Goal: Task Accomplishment & Management: Manage account settings

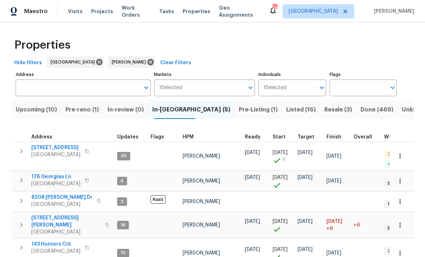
scroll to position [1, 0]
click at [49, 241] on span "143 Hunters Crk" at bounding box center [55, 244] width 49 height 7
click at [47, 241] on span "143 Hunters Crk" at bounding box center [55, 244] width 49 height 7
click at [82, 111] on span "Pre-reno (1)" at bounding box center [81, 110] width 33 height 10
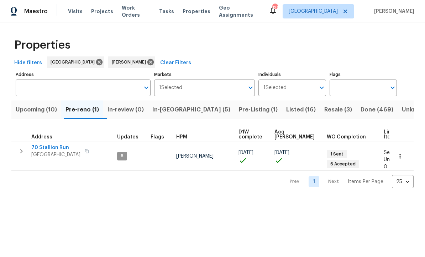
click at [48, 149] on span "70 Stallion Run" at bounding box center [55, 147] width 49 height 7
click at [172, 107] on span "In-reno (5)" at bounding box center [191, 110] width 78 height 10
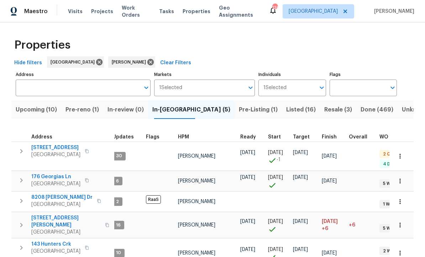
scroll to position [2, 5]
click at [45, 146] on span "[STREET_ADDRESS]" at bounding box center [55, 147] width 49 height 7
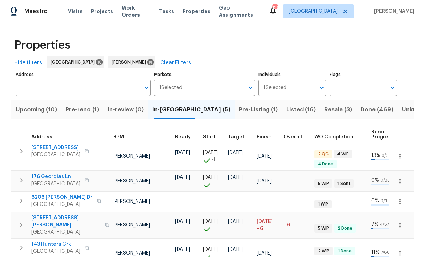
scroll to position [0, 69]
click at [261, 136] on span "Finish" at bounding box center [264, 137] width 15 height 5
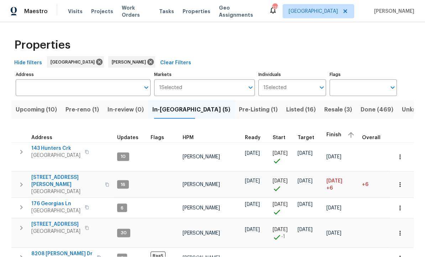
scroll to position [14, 0]
copy div "143 Hunters Crk Dallas, GA 30157"
copy div "176 Georgias Ln Dallas, GA 30157"
click at [12, 100] on div "Upcoming (10) Pre-reno (1) In-review (0) In-reno (5) Pre-Listing (1) Listed (16…" at bounding box center [212, 191] width 402 height 190
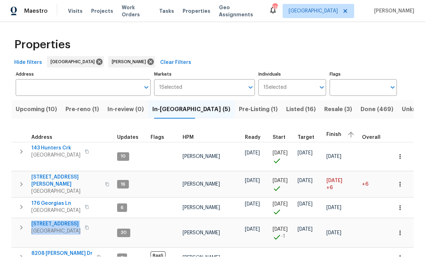
copy div "188 Lost Lake Trl Villa Rica, GA 30180"
click at [17, 119] on button "Upcoming (10)" at bounding box center [36, 110] width 50 height 18
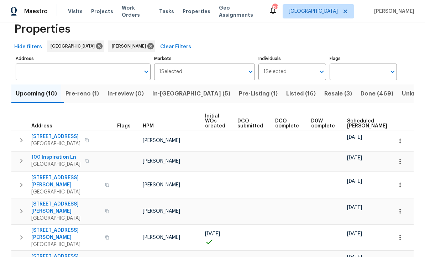
scroll to position [14, 0]
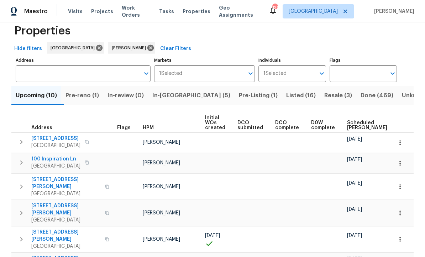
click at [172, 93] on span "In-reno (5)" at bounding box center [191, 96] width 78 height 10
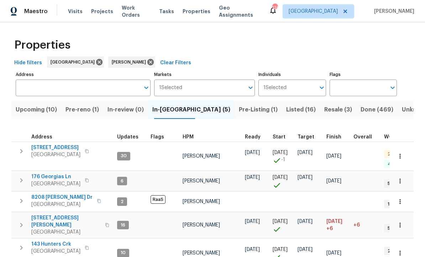
scroll to position [6, 0]
click at [7, 144] on div "Properties Hide filters Atlanta Mirsad Srna Clear Filters Address Address Marke…" at bounding box center [212, 159] width 425 height 275
click at [48, 215] on span "422 Marty Ln" at bounding box center [65, 222] width 69 height 14
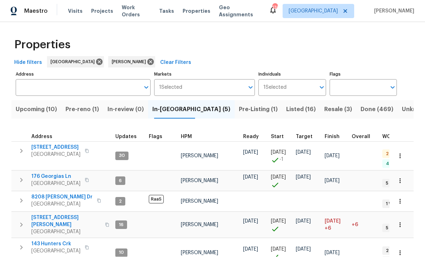
scroll to position [22, 0]
click at [239, 105] on span "Pre-Listing (1)" at bounding box center [258, 110] width 39 height 10
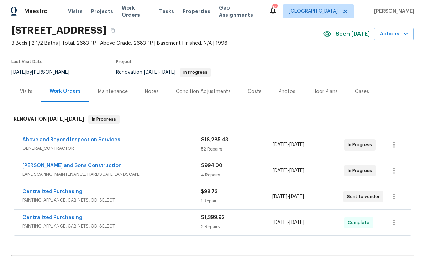
scroll to position [26, 0]
click at [55, 142] on link "Above and Beyond Inspection Services" at bounding box center [71, 140] width 98 height 5
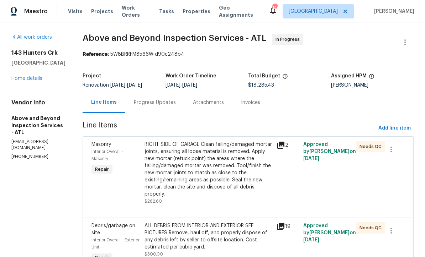
click at [176, 106] on div "Progress Updates" at bounding box center [155, 102] width 42 height 7
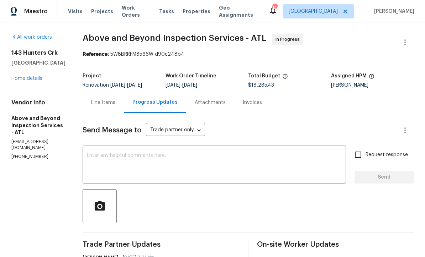
click at [117, 160] on textarea at bounding box center [214, 165] width 255 height 25
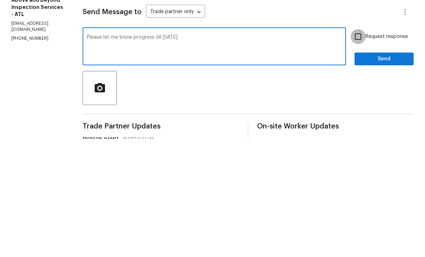
type textarea "Please let me know progress till today"
click at [352, 148] on input "Request response" at bounding box center [357, 155] width 15 height 15
checkbox input "true"
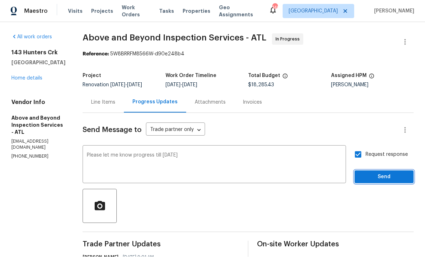
click at [378, 173] on span "Send" at bounding box center [384, 177] width 48 height 9
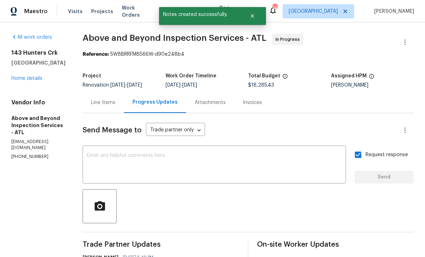
click at [115, 99] on div "Line Items" at bounding box center [103, 102] width 24 height 7
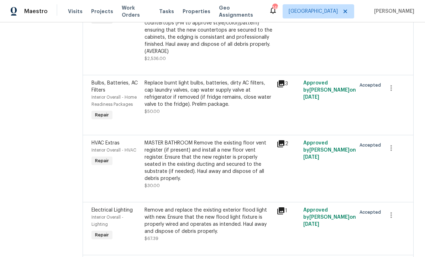
scroll to position [2736, 0]
click at [192, 55] on div "GRANITE IN KITCHEN NEW UNDERMOUNTAIN SINK REUSE KITCHEN FAUCE AND REINSTALL DIS…" at bounding box center [208, 23] width 128 height 64
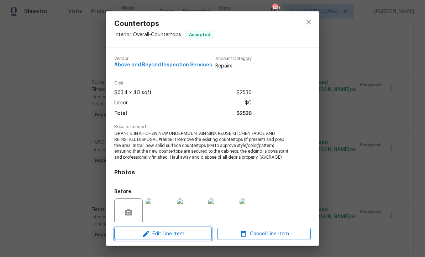
click at [157, 235] on span "Edit Line Item" at bounding box center [162, 234] width 93 height 9
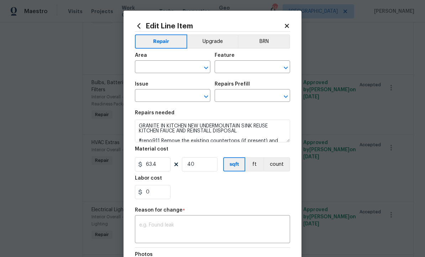
type input "Interior Overall"
type input "Countertops"
type input "Solid Surface (average) $63.40"
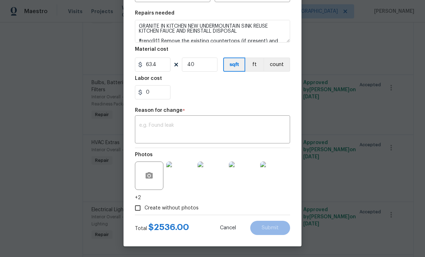
scroll to position [101, 0]
click at [142, 121] on div "x ​" at bounding box center [212, 130] width 155 height 26
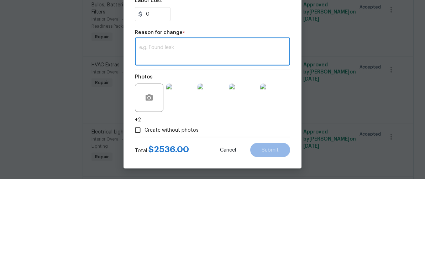
click at [143, 123] on textarea at bounding box center [212, 130] width 147 height 15
paste textarea "Jason Leonard 08/29/2025 9:57 AM Hi Mirsad. Countertops are scheduled to be ins…"
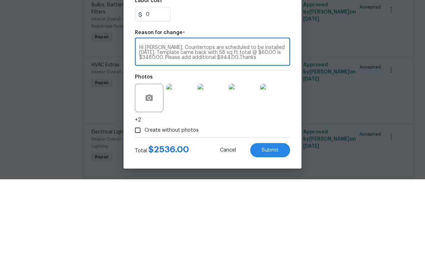
scroll to position [23, 0]
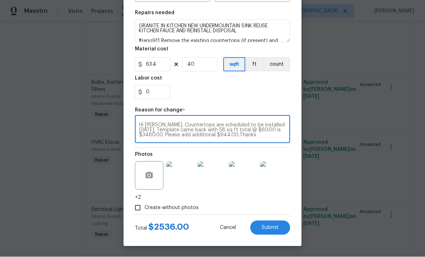
click at [140, 118] on div "Jason Leonard 08/29/2025 9:57 AM Hi Mirsad. Countertops are scheduled to be ins…" at bounding box center [212, 130] width 155 height 26
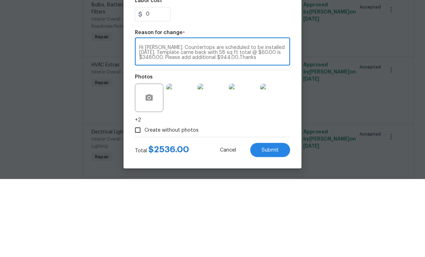
click at [139, 117] on div "Jason Leonard 08/29/2025 9:57 AM Hi Mirsad. Countertops are scheduled to be ins…" at bounding box center [212, 130] width 155 height 26
click at [141, 117] on div "Jason Leonard 08/29/2025 9:57 AM Hi Mirsad. Countertops are scheduled to be ins…" at bounding box center [212, 130] width 155 height 26
click at [139, 123] on textarea "Jason Leonard 08/29/2025 9:57 AM Hi Mirsad. Countertops are scheduled to be ins…" at bounding box center [212, 130] width 147 height 15
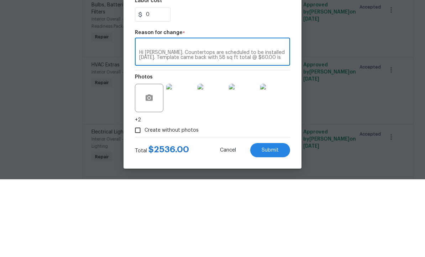
click at [145, 117] on div "Jason Leonard 08/29/2025 9:57 AM Hi Mirsad. Countertops are scheduled to be ins…" at bounding box center [212, 130] width 155 height 26
click at [147, 117] on div "Jason Leonard 08/29/2025 9:57 AM Hi Mirsad. Countertops are scheduled to be ins…" at bounding box center [212, 130] width 155 height 26
click at [152, 117] on div "Jason Leonard 08/29/2025 9:57 AM Hi Mirsad. Countertops are scheduled to be ins…" at bounding box center [212, 130] width 155 height 26
click at [151, 123] on textarea "Jason Leonard 08/29/2025 9:57 AM Hi Mirsad. Countertops are scheduled to be ins…" at bounding box center [212, 130] width 147 height 15
paste textarea "We did what we was asked and the price has always been $55 a sq for the past 4 …"
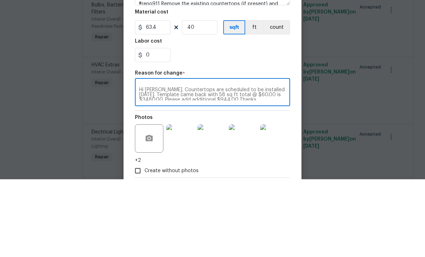
scroll to position [57, 0]
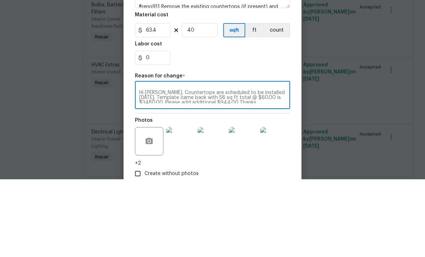
type textarea "Jason Leonard 08/29/2025 9:57 AM We did what we was asked and the price has alw…"
click at [198, 101] on input "40" at bounding box center [200, 108] width 36 height 14
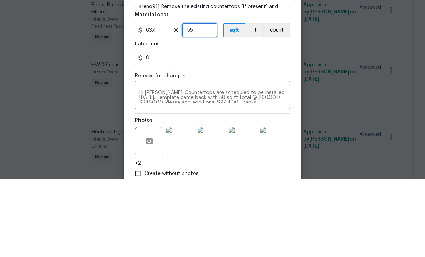
type input "55"
click at [160, 101] on input "63.4" at bounding box center [153, 108] width 36 height 14
type input "55"
click at [198, 101] on input "55" at bounding box center [200, 108] width 36 height 14
click at [195, 70] on section "Repairs needed GRANITE IN KITCHEN NEW UNDERMOUNTAIN SINK REUSE KITCHEN FAUCE AN…" at bounding box center [212, 98] width 155 height 97
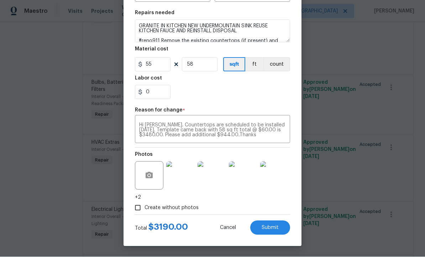
scroll to position [30, 0]
click at [271, 229] on span "Submit" at bounding box center [269, 228] width 17 height 5
type input "40"
type input "63.4"
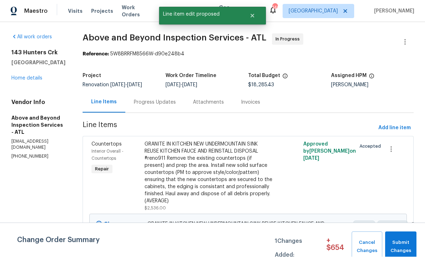
scroll to position [0, 0]
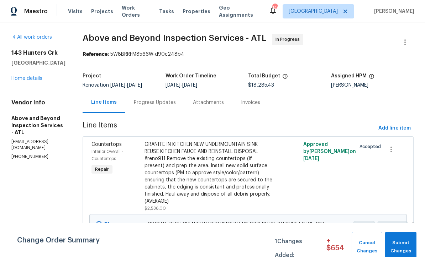
click at [176, 105] on div "Progress Updates" at bounding box center [155, 102] width 42 height 7
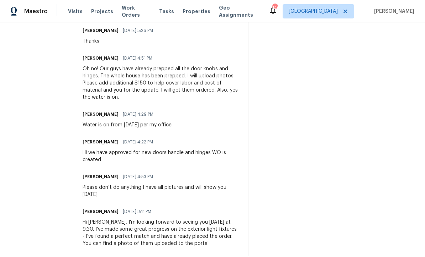
scroll to position [870, 0]
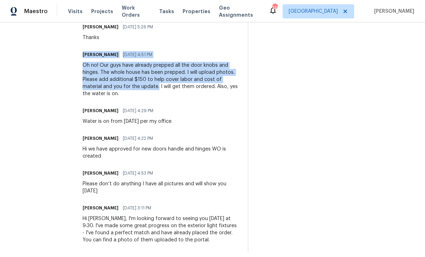
copy div "Jason Leonard 08/28/2025 4:51 PM Oh no! Our guys have already prepped all the d…"
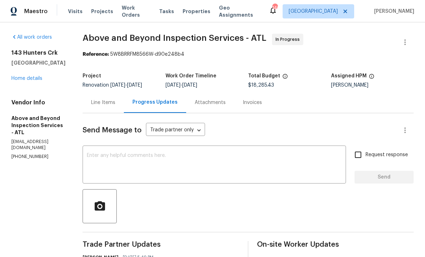
scroll to position [0, 0]
click at [115, 104] on div "Line Items" at bounding box center [103, 102] width 24 height 7
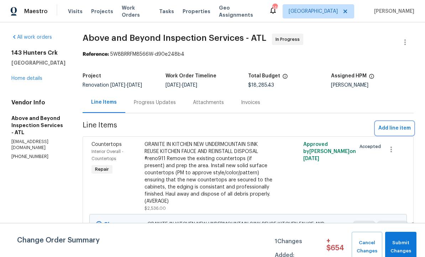
click at [398, 133] on span "Add line item" at bounding box center [394, 128] width 32 height 9
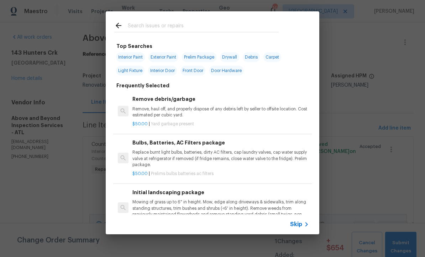
click at [302, 228] on span "Skip" at bounding box center [296, 224] width 12 height 7
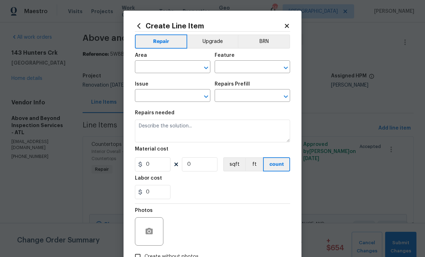
click at [145, 68] on input "text" at bounding box center [162, 67] width 55 height 11
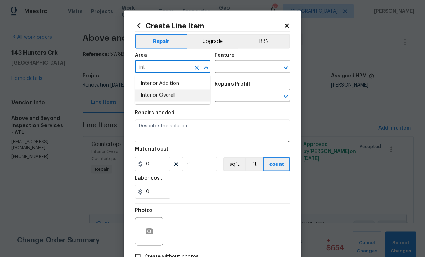
click at [151, 98] on li "Interior Overall" at bounding box center [172, 96] width 75 height 12
type input "Interior Overall"
click at [224, 69] on input "text" at bounding box center [241, 67] width 55 height 11
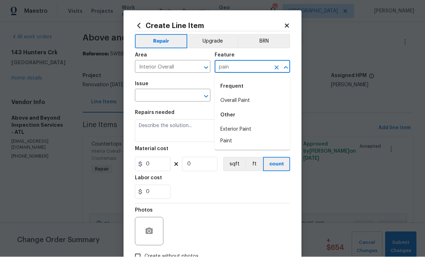
click at [227, 144] on li "Paint" at bounding box center [251, 142] width 75 height 12
type input "Paint"
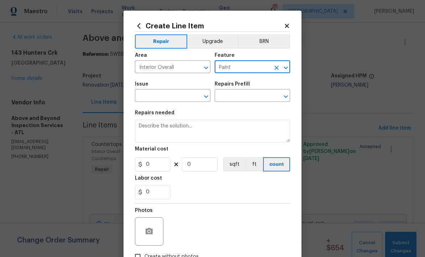
click at [153, 97] on input "text" at bounding box center [162, 96] width 55 height 11
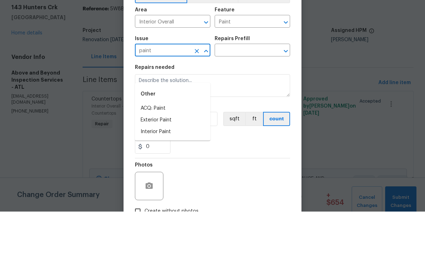
scroll to position [23, 0]
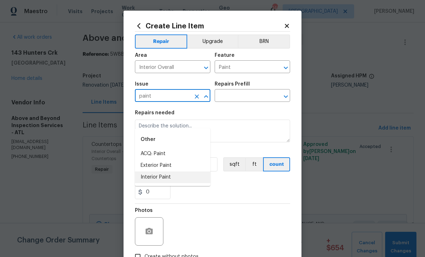
click at [153, 172] on li "Interior Paint" at bounding box center [172, 178] width 75 height 12
type input "Interior Paint"
click at [227, 97] on input "text" at bounding box center [241, 96] width 55 height 11
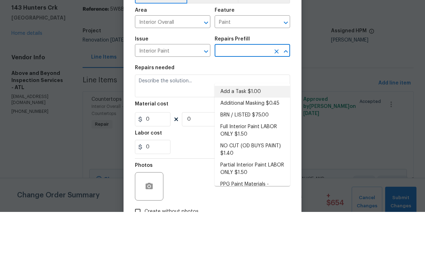
click at [243, 131] on li "Add a Task $1.00" at bounding box center [251, 137] width 75 height 12
type input "Add a Task $1.00"
type input "Overall Paint"
type textarea "HPM to detail"
type input "1"
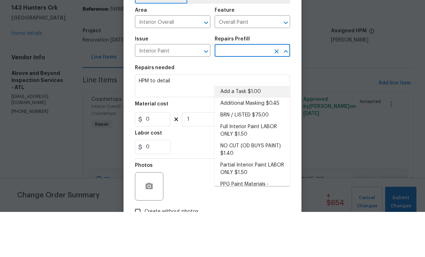
type input "Add a Task $1.00"
type input "1"
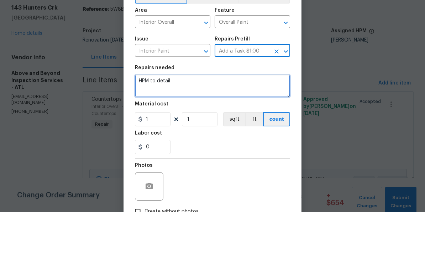
click at [180, 120] on textarea "HPM to detail" at bounding box center [212, 131] width 155 height 23
paste textarea "Jason Leonard 08/28/2025 4:51 PM Oh no! Our guys have already prepped all the d…"
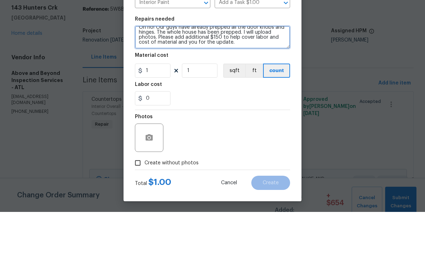
scroll to position [50, 0]
type textarea "HPM to detail Jason Leonard 08/28/2025 4:51 PM Oh no! Our guys have already pre…"
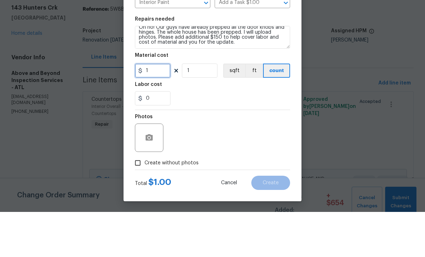
click at [150, 109] on input "1" at bounding box center [153, 116] width 36 height 14
type input "150"
click at [194, 127] on div "Labor cost" at bounding box center [212, 131] width 155 height 9
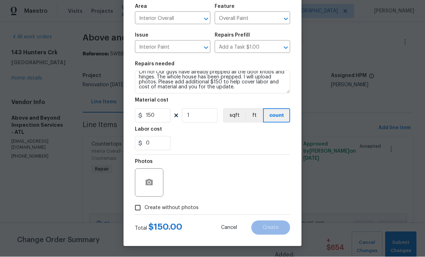
click at [134, 209] on input "Create without photos" at bounding box center [138, 209] width 14 height 14
checkbox input "true"
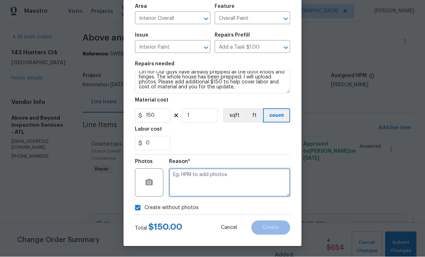
click at [175, 173] on textarea at bounding box center [229, 183] width 121 height 28
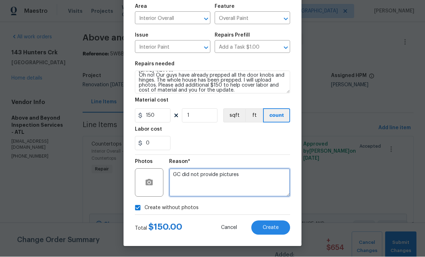
type textarea "GC did not provide pictures"
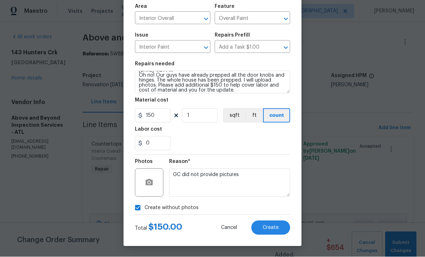
click at [270, 222] on button "Create" at bounding box center [270, 228] width 39 height 14
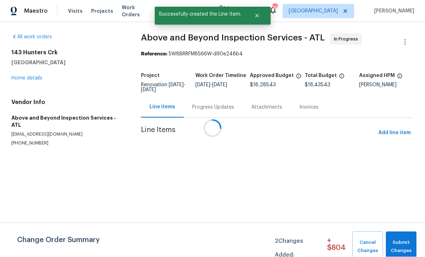
scroll to position [0, 0]
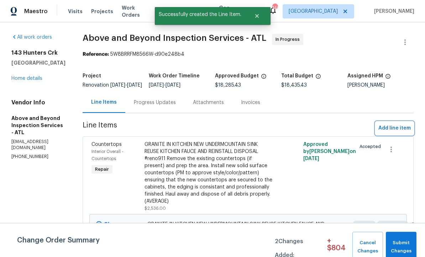
click at [392, 133] on span "Add line item" at bounding box center [394, 128] width 32 height 9
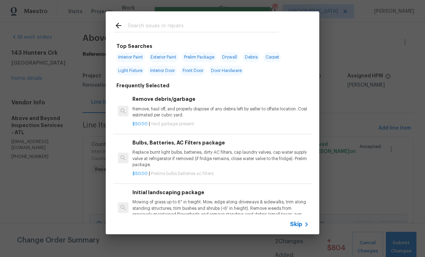
click at [304, 229] on icon at bounding box center [306, 224] width 9 height 9
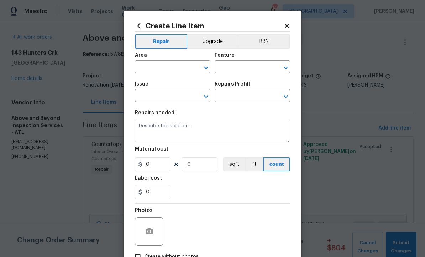
click at [144, 66] on input "text" at bounding box center [162, 67] width 55 height 11
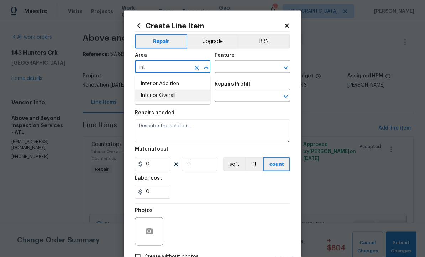
click at [151, 96] on li "Interior Overall" at bounding box center [172, 96] width 75 height 12
type input "Interior Overall"
click at [225, 67] on input "text" at bounding box center [241, 67] width 55 height 11
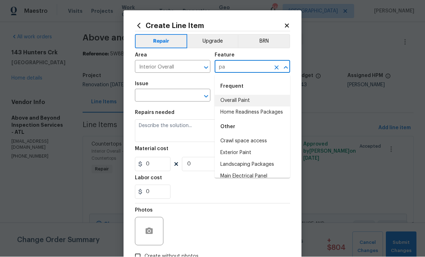
click at [237, 98] on li "Overall Paint" at bounding box center [251, 101] width 75 height 12
type input "Overall Paint"
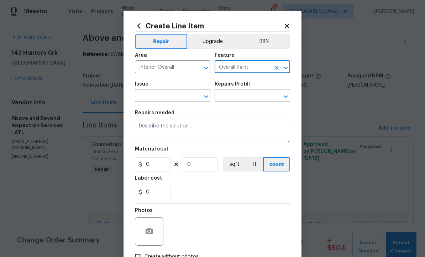
click at [166, 94] on input "text" at bounding box center [162, 96] width 55 height 11
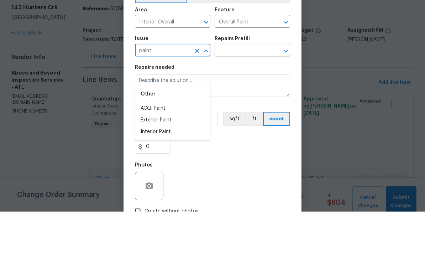
scroll to position [23, 0]
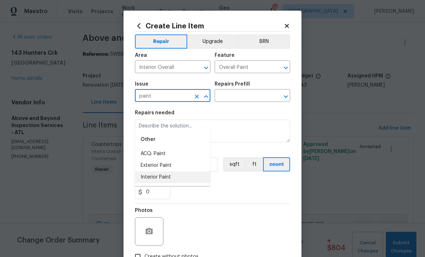
click at [151, 172] on li "Interior Paint" at bounding box center [172, 178] width 75 height 12
type input "Interior Paint"
click at [235, 98] on input "text" at bounding box center [241, 96] width 55 height 11
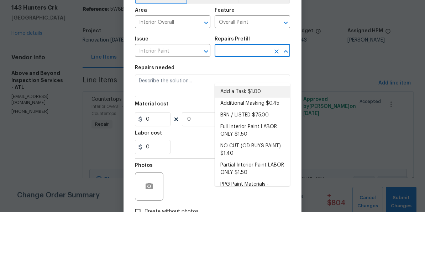
click at [231, 131] on li "Add a Task $1.00" at bounding box center [251, 137] width 75 height 12
type input "Add a Task $1.00"
type textarea "HPM to detail"
type input "1"
type input "Add a Task $1.00"
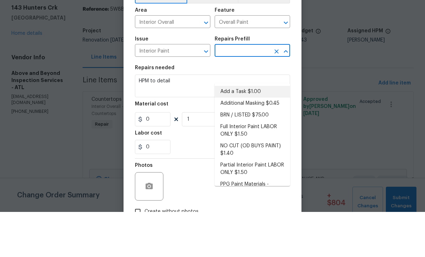
type input "1"
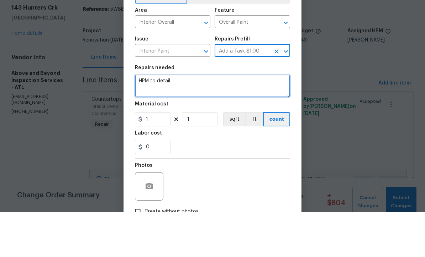
click at [191, 120] on textarea "HPM to detail" at bounding box center [212, 131] width 155 height 23
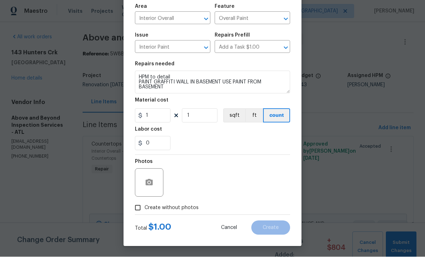
scroll to position [50, 0]
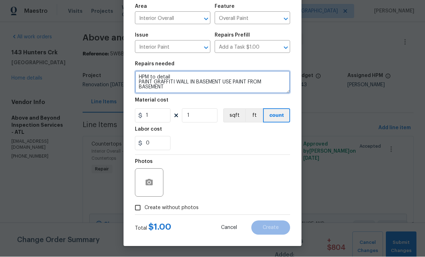
type textarea "HPM to detail PAINT GRAFFITI WALL IN BASEMENT USE PAINT FROM BASEMENT"
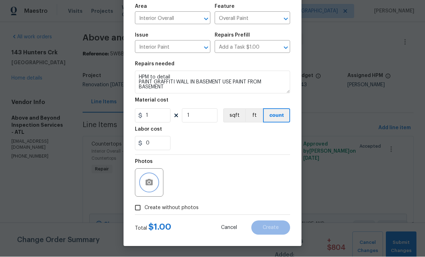
click at [147, 180] on icon "button" at bounding box center [149, 183] width 9 height 9
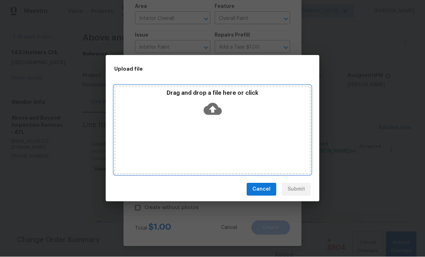
click at [213, 110] on icon at bounding box center [212, 109] width 18 height 18
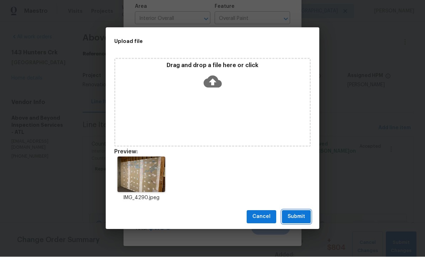
click at [296, 218] on span "Submit" at bounding box center [295, 217] width 17 height 9
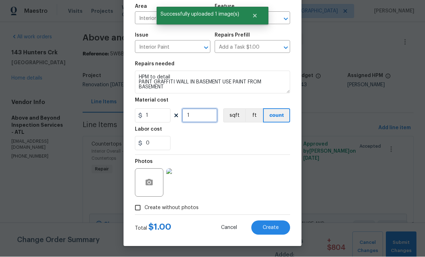
click at [194, 118] on input "1" at bounding box center [200, 116] width 36 height 14
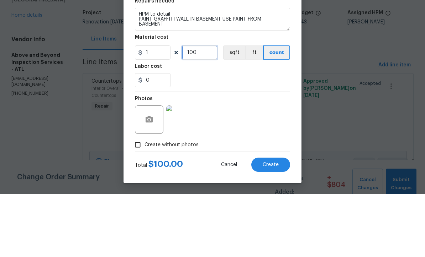
type input "100"
click at [202, 137] on div "0" at bounding box center [212, 144] width 155 height 14
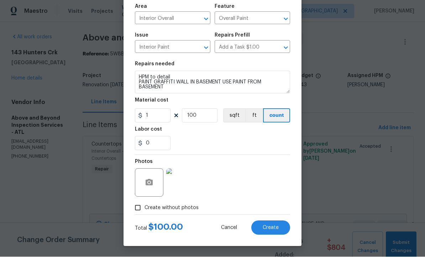
click at [270, 227] on span "Create" at bounding box center [270, 228] width 16 height 5
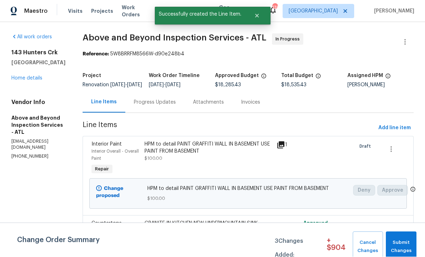
scroll to position [0, 0]
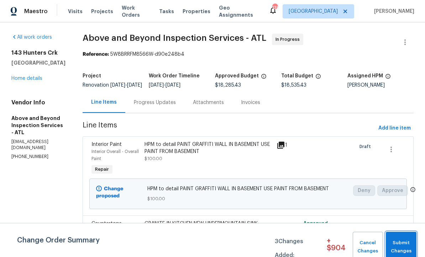
click at [405, 245] on span "Submit Changes" at bounding box center [400, 247] width 23 height 16
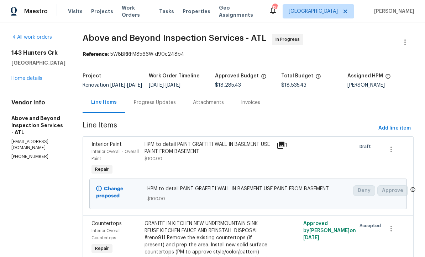
click at [176, 106] on div "Progress Updates" at bounding box center [155, 102] width 42 height 7
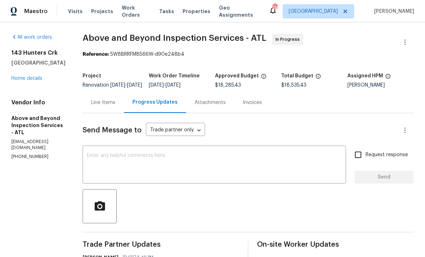
click at [117, 156] on div "x ​" at bounding box center [213, 166] width 263 height 36
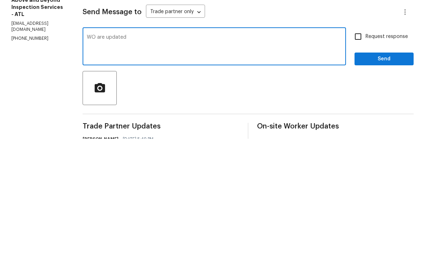
type textarea "WO are updated"
click at [355, 148] on input "Request response" at bounding box center [357, 155] width 15 height 15
checkbox input "true"
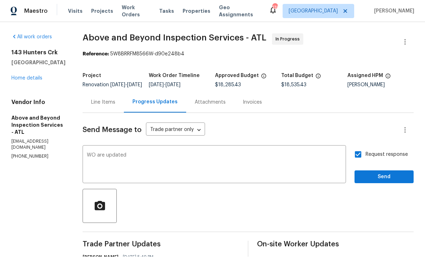
click at [167, 153] on textarea "WO are updated" at bounding box center [214, 165] width 255 height 25
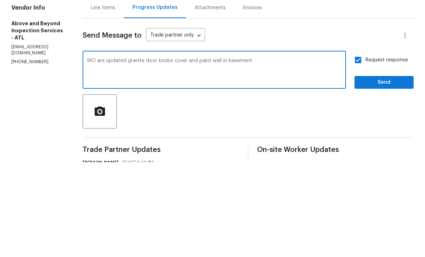
click at [234, 153] on textarea "WO are updated granite door knobs cover and paint wall in basement" at bounding box center [214, 165] width 255 height 25
click at [302, 153] on textarea "WO are updated granite door knobs cover and paint graffiti wall in basement" at bounding box center [214, 165] width 255 height 25
type textarea "WO are updated granite door knobs cover and paint graffiti wall in basement"
click at [384, 173] on span "Send" at bounding box center [384, 177] width 48 height 9
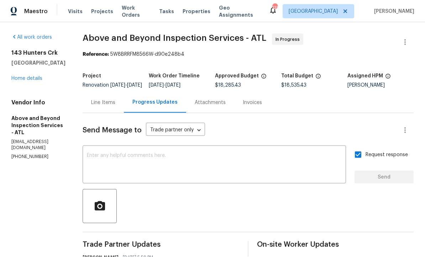
scroll to position [0, 0]
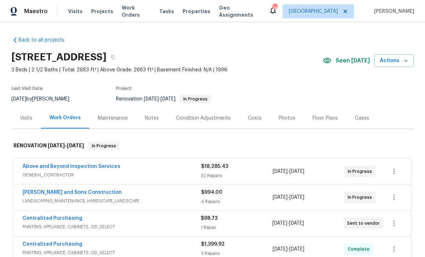
click at [46, 165] on link "Above and Beyond Inspection Services" at bounding box center [71, 166] width 98 height 5
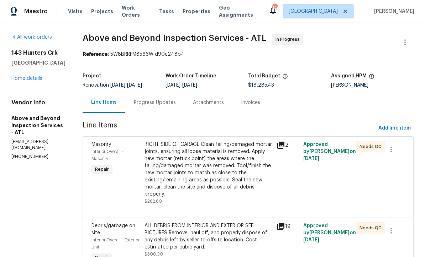
click at [172, 105] on div "Progress Updates" at bounding box center [155, 102] width 42 height 7
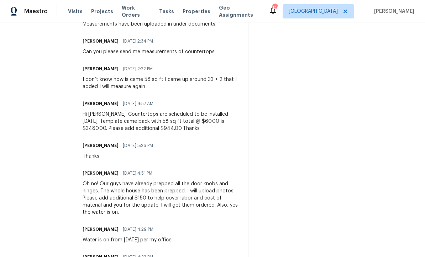
scroll to position [755, 0]
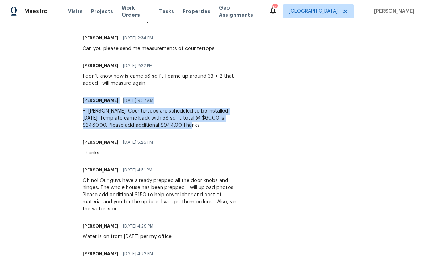
copy div "Jason Leonard 08/29/2025 9:57 AM Hi Mirsad. Countertops are scheduled to be ins…"
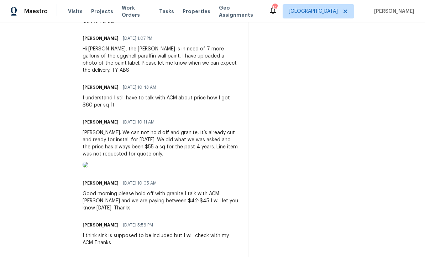
scroll to position [358, 0]
click at [177, 145] on div "[PERSON_NAME]. We can not hold off and granite, it’s already cut and ready for …" at bounding box center [160, 144] width 156 height 28
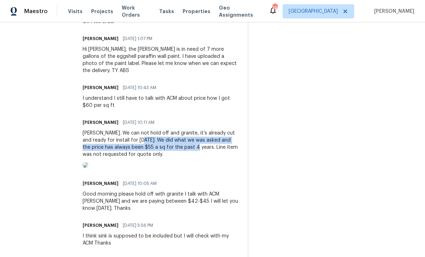
copy div "We did what we was asked and the price has always been $55 a sq for the past 4 …"
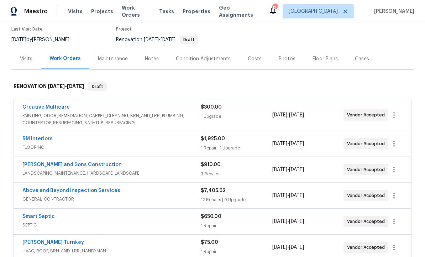
scroll to position [61, 0]
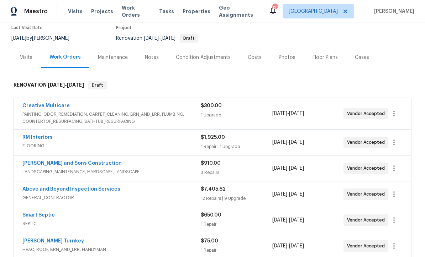
click at [53, 191] on link "Above and Beyond Inspection Services" at bounding box center [71, 189] width 98 height 5
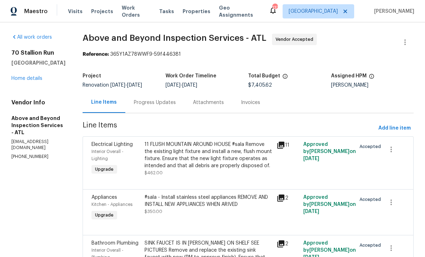
click at [167, 106] on div "Progress Updates" at bounding box center [155, 102] width 42 height 7
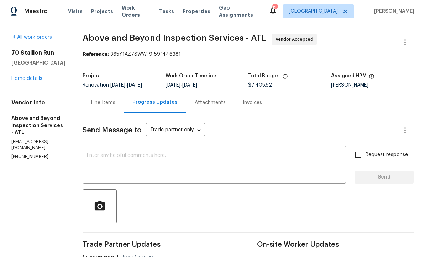
click at [115, 106] on div "Line Items" at bounding box center [103, 102] width 24 height 7
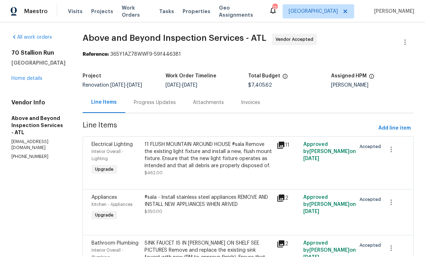
click at [26, 77] on link "Home details" at bounding box center [26, 78] width 31 height 5
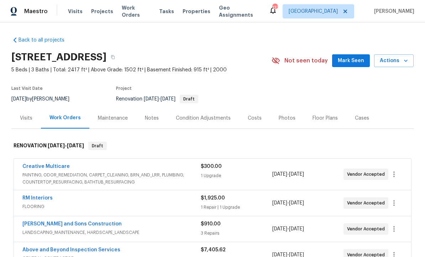
click at [252, 120] on div "Costs" at bounding box center [254, 118] width 14 height 7
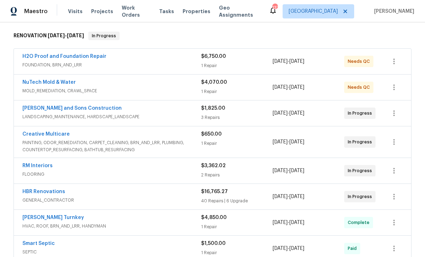
scroll to position [111, 0]
click at [43, 190] on link "HBR Renovations" at bounding box center [43, 191] width 43 height 5
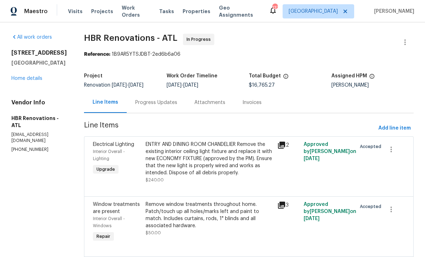
click at [148, 101] on div "Progress Updates" at bounding box center [156, 102] width 42 height 7
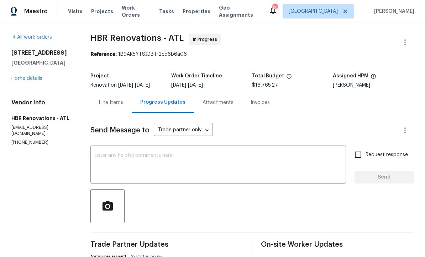
click at [105, 151] on div "x ​" at bounding box center [217, 166] width 255 height 36
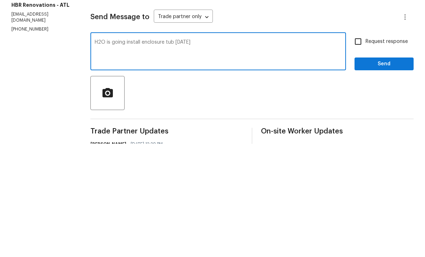
type textarea "H2O is going install enclosure tub tomorrow"
click at [358, 148] on input "Request response" at bounding box center [357, 155] width 15 height 15
checkbox input "true"
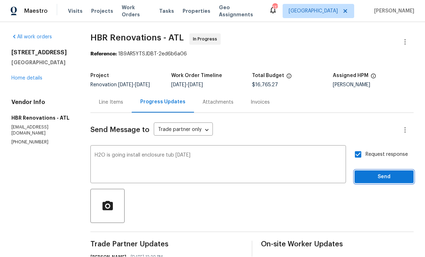
click at [377, 171] on button "Send" at bounding box center [383, 177] width 59 height 13
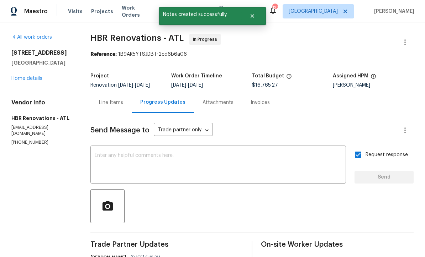
click at [27, 76] on link "Home details" at bounding box center [26, 78] width 31 height 5
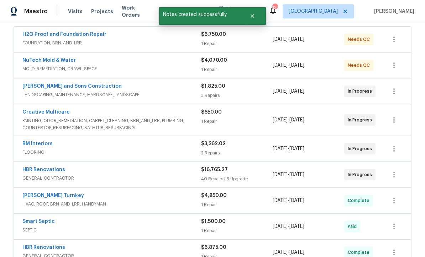
scroll to position [141, 0]
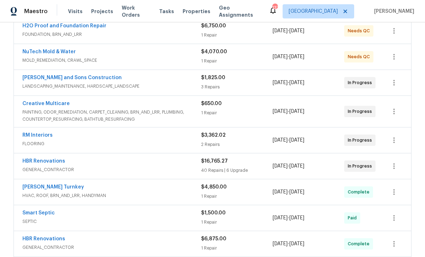
click at [35, 133] on link "RM Interiors" at bounding box center [37, 135] width 30 height 5
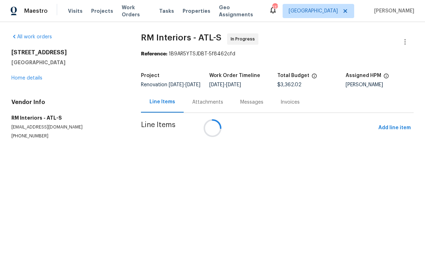
scroll to position [0, 0]
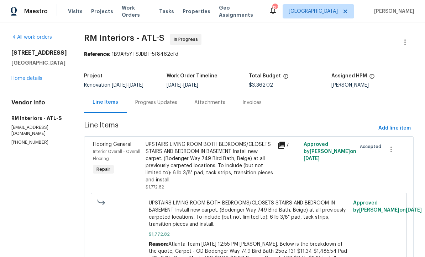
click at [143, 103] on div "Progress Updates" at bounding box center [156, 102] width 42 height 7
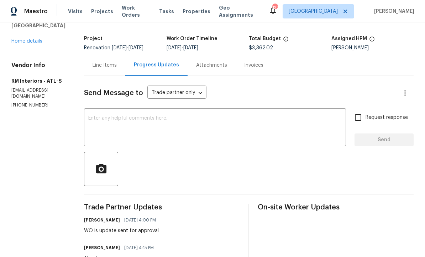
scroll to position [9, 0]
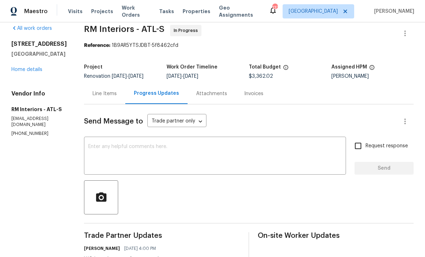
click at [96, 91] on div "Line Items" at bounding box center [104, 93] width 24 height 7
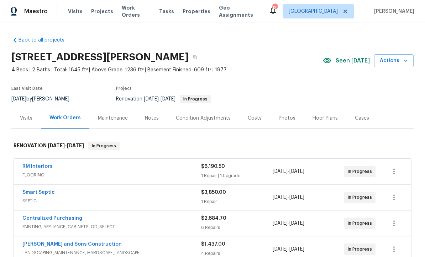
scroll to position [18, 0]
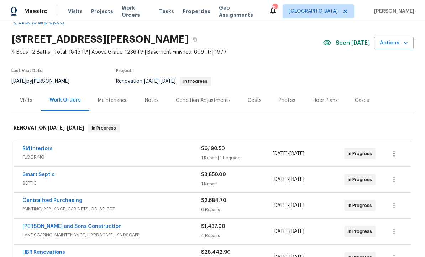
click at [34, 175] on link "Smart Septic" at bounding box center [38, 174] width 32 height 5
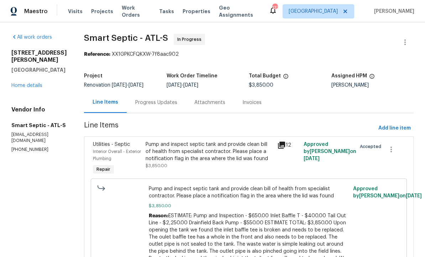
click at [145, 101] on div "Progress Updates" at bounding box center [156, 102] width 42 height 7
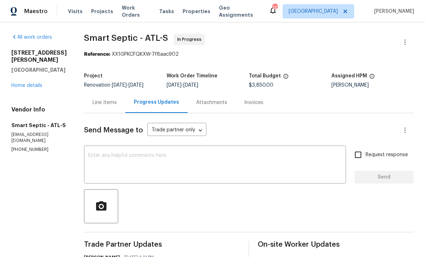
click at [97, 154] on textarea at bounding box center [214, 165] width 253 height 25
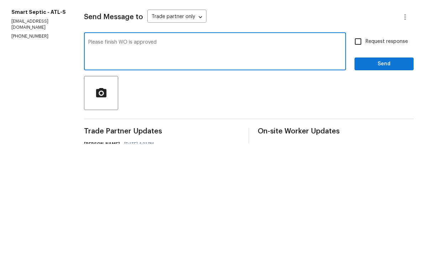
type textarea "Please finish WO is approved"
click at [357, 148] on input "Request response" at bounding box center [357, 155] width 15 height 15
checkbox input "true"
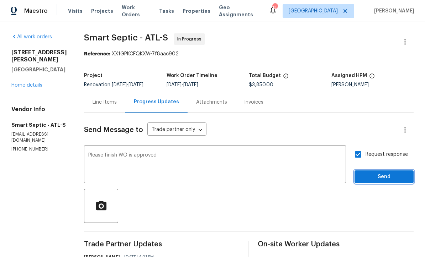
click at [375, 173] on span "Send" at bounding box center [384, 177] width 48 height 9
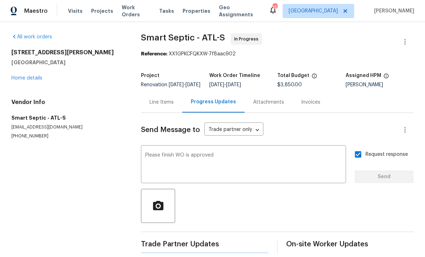
scroll to position [14, 0]
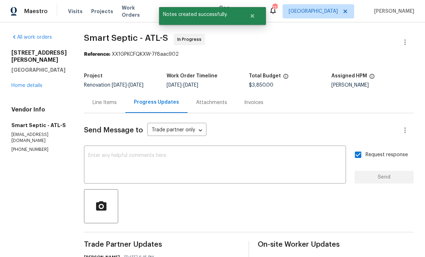
click at [21, 83] on link "Home details" at bounding box center [26, 85] width 31 height 5
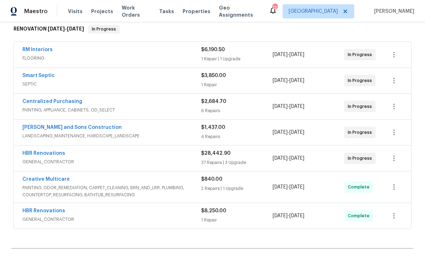
scroll to position [118, 0]
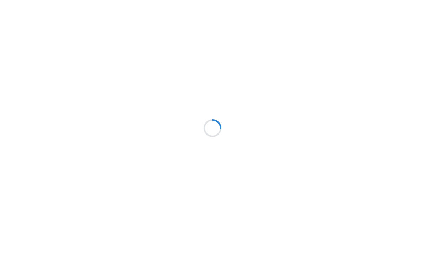
scroll to position [0, 0]
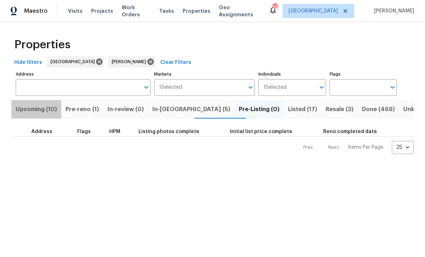
click at [32, 107] on span "Upcoming (10)" at bounding box center [36, 110] width 41 height 10
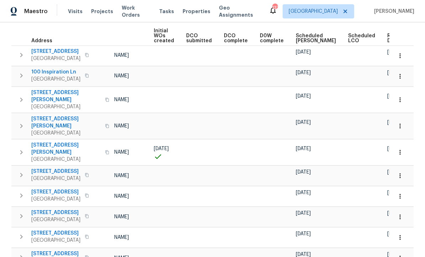
scroll to position [0, 51]
click at [387, 37] on span "Ready Date" at bounding box center [395, 38] width 16 height 10
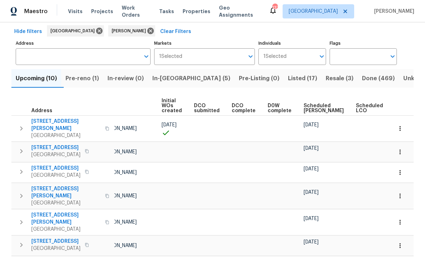
scroll to position [0, 46]
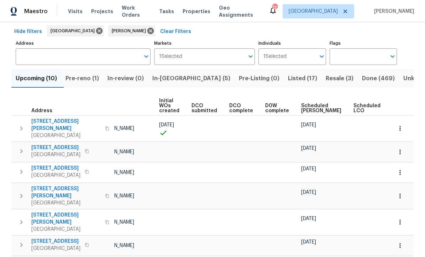
click at [398, 149] on icon "button" at bounding box center [399, 152] width 7 height 7
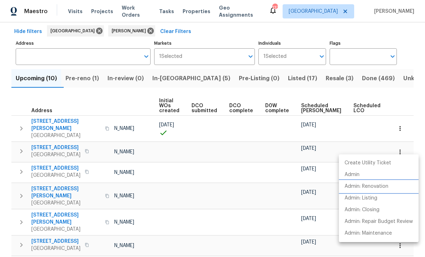
click at [367, 184] on p "Admin: Renovation" at bounding box center [366, 186] width 44 height 7
click at [383, 187] on p "Admin: Renovation" at bounding box center [366, 186] width 44 height 7
click at [405, 40] on div at bounding box center [212, 128] width 425 height 257
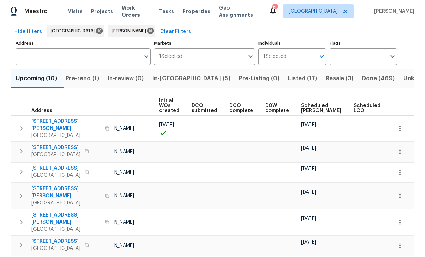
click at [403, 169] on icon "button" at bounding box center [399, 172] width 7 height 7
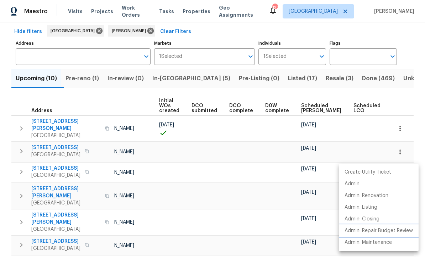
click at [392, 230] on p "Admin: Repair Budget Review" at bounding box center [378, 231] width 68 height 7
click at [202, 31] on div at bounding box center [212, 128] width 425 height 257
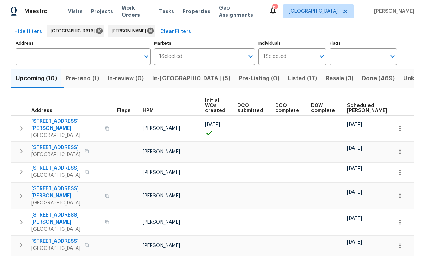
scroll to position [0, 0]
